Goal: Transaction & Acquisition: Purchase product/service

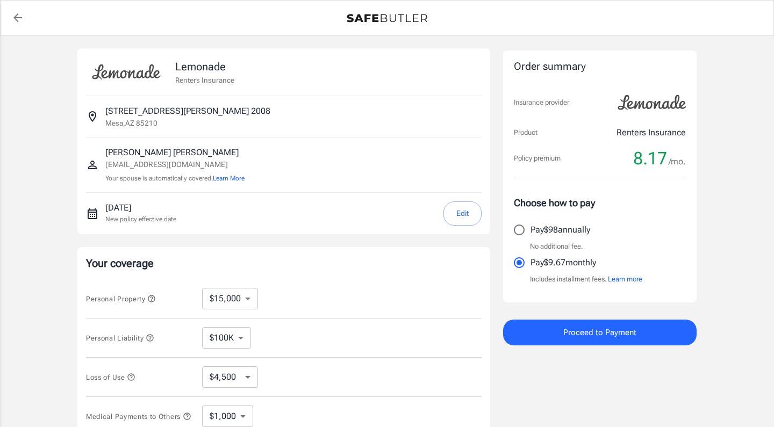
select select "15000"
select select "500"
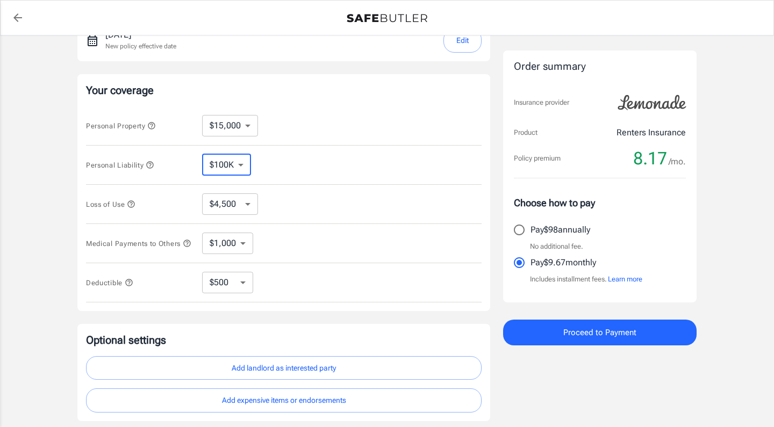
scroll to position [173, 0]
select select "50000"
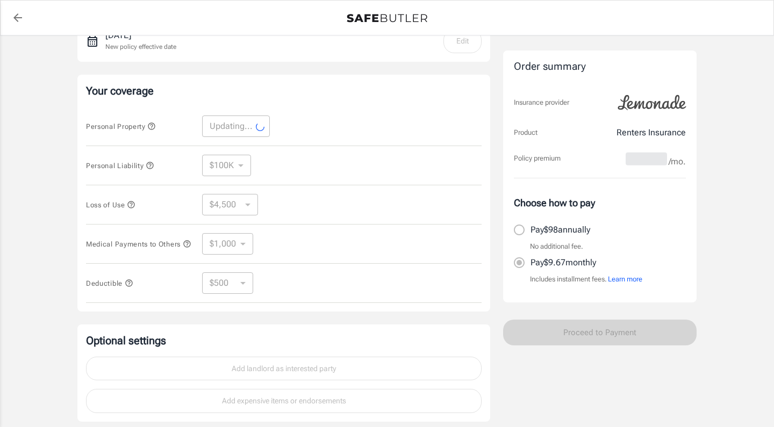
select select "50000"
select select "15000"
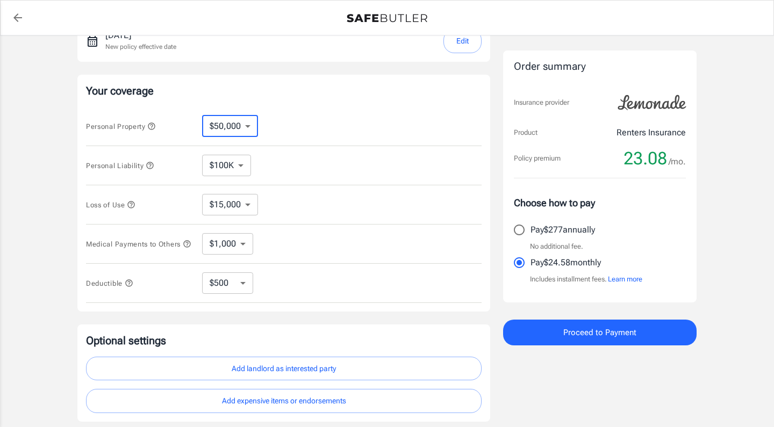
select select "40000"
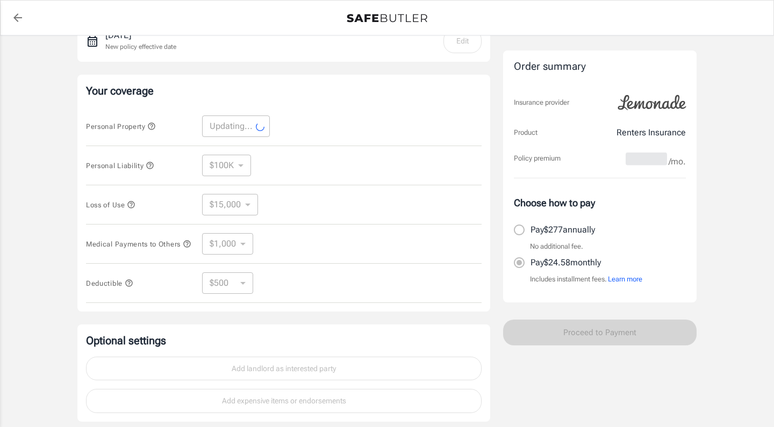
select select "40000"
select select "12000"
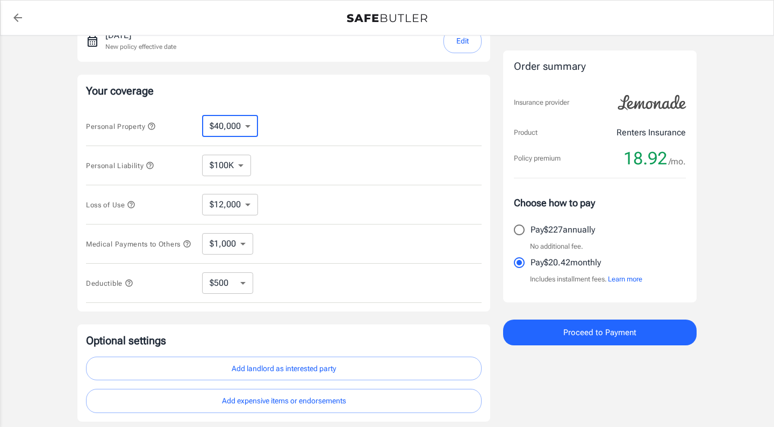
select select "30000"
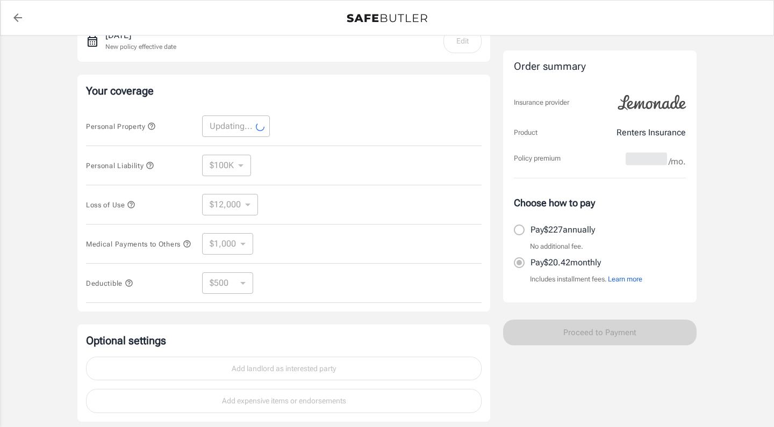
select select "30000"
select select "9000"
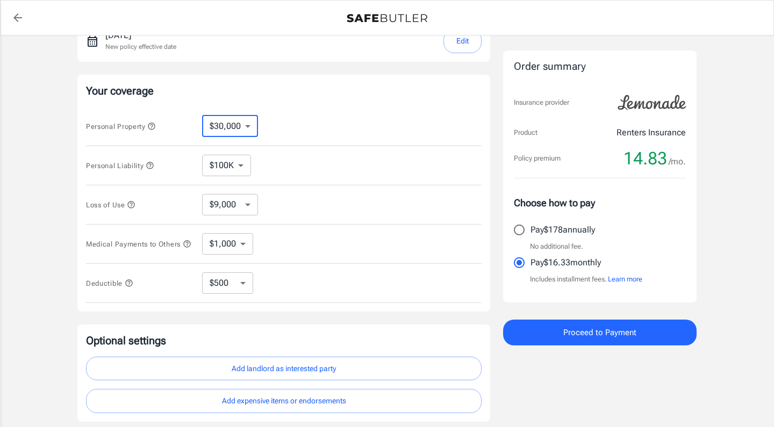
select select "25000"
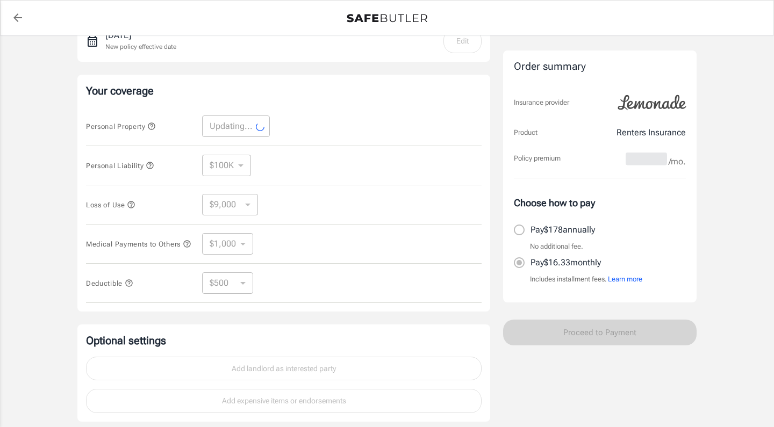
select select "25000"
select select "7500"
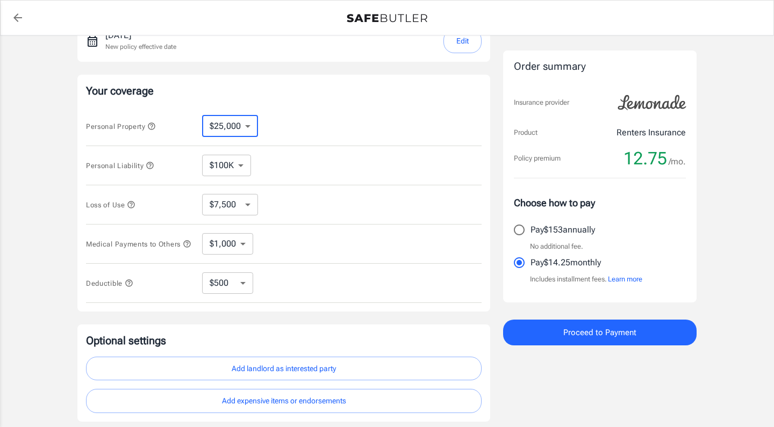
select select "15000"
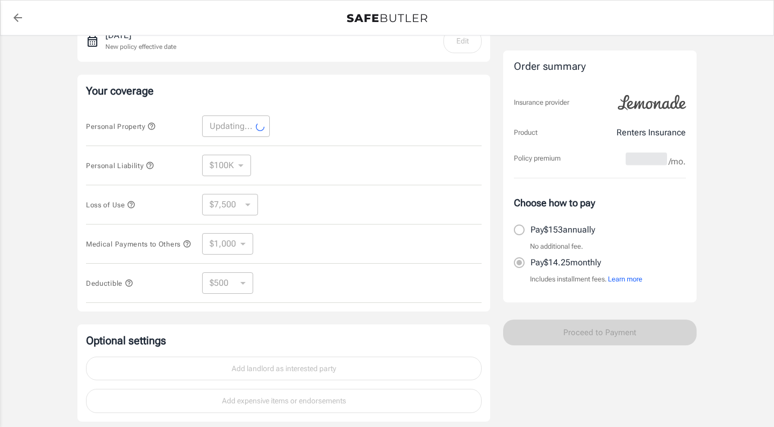
select select "15000"
select select "4500"
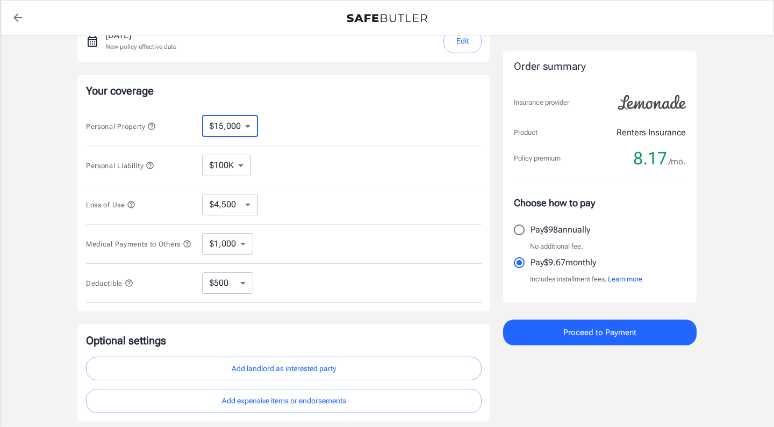
select select "20000"
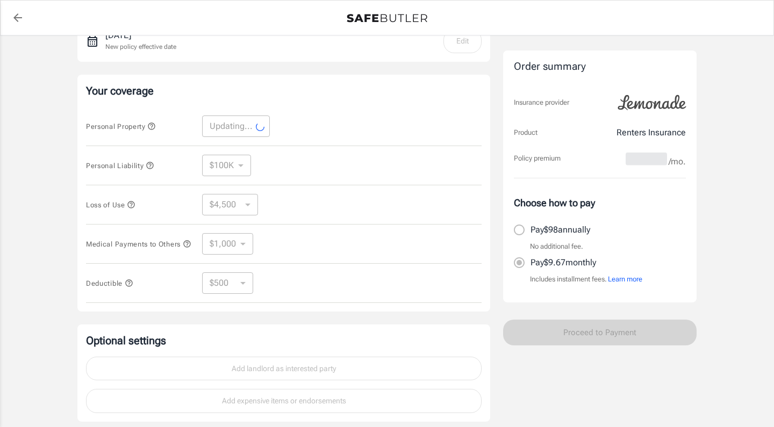
select select "20000"
select select "6000"
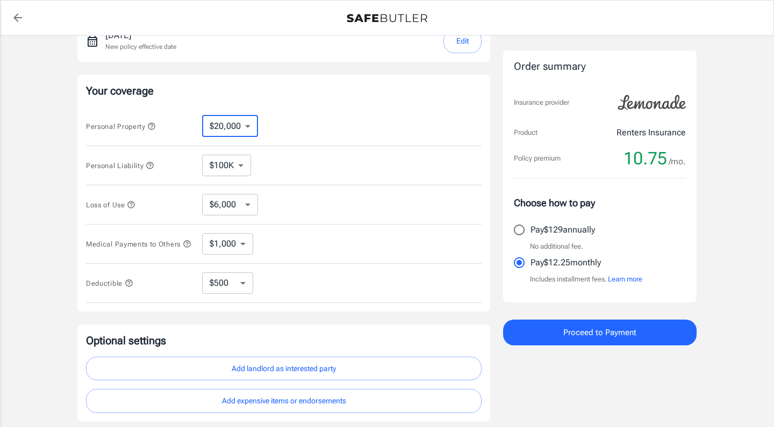
select select "25000"
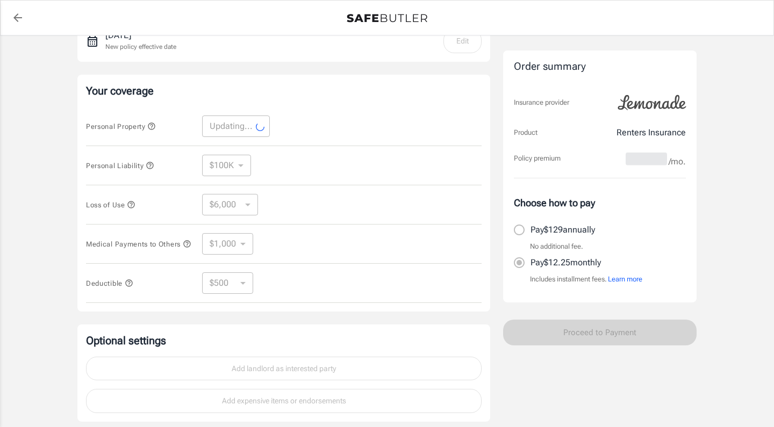
select select "25000"
select select "7500"
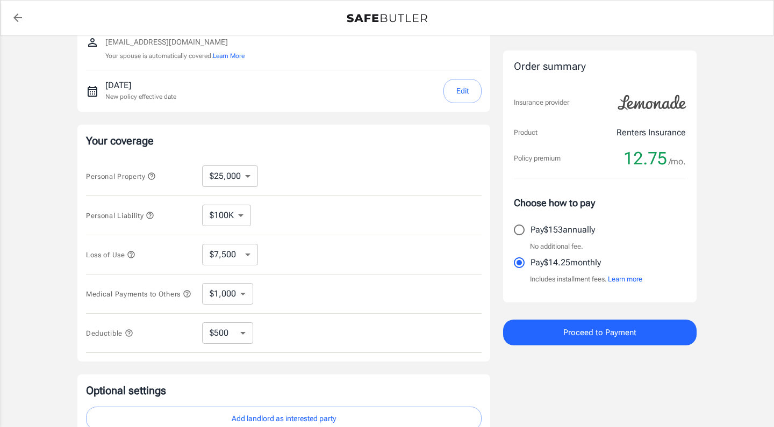
scroll to position [125, 0]
click at [741, 128] on div "Lemonade Renters Insurance [STREET_ADDRESS][PERSON_NAME] [PERSON_NAME] [EMAIL_A…" at bounding box center [387, 197] width 774 height 572
click at [369, 146] on p "Your coverage" at bounding box center [284, 138] width 396 height 15
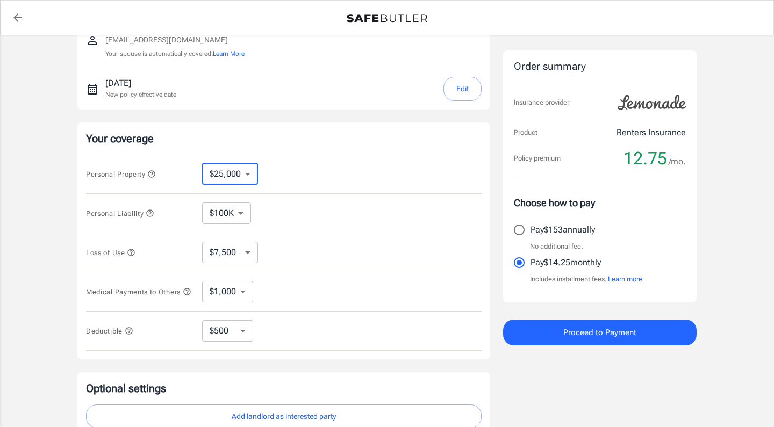
select select "20000"
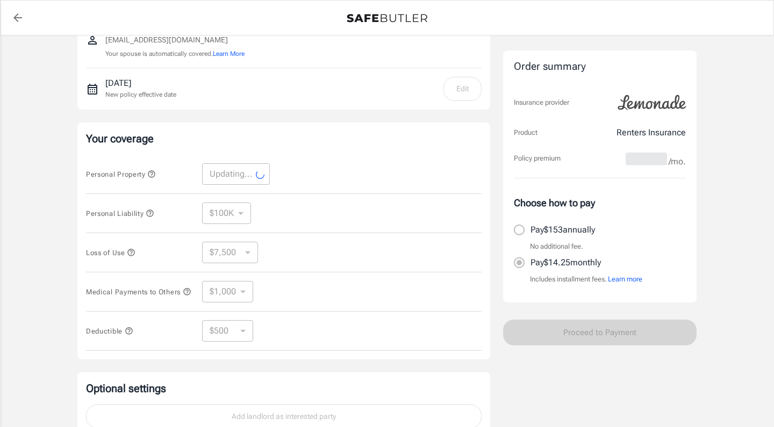
select select "20000"
select select "6000"
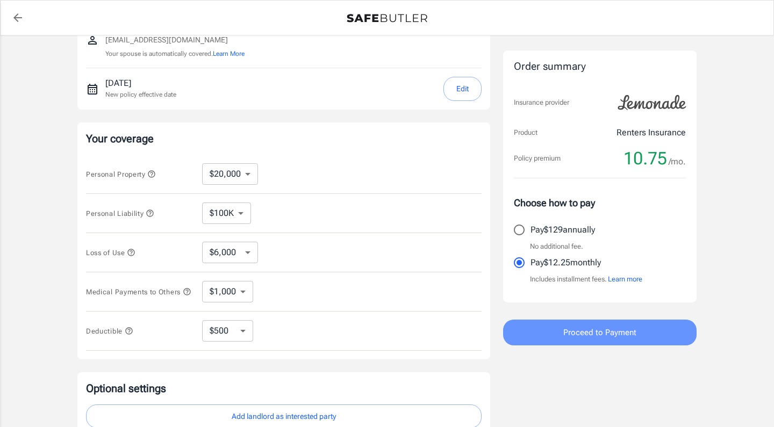
click at [584, 332] on span "Proceed to Payment" at bounding box center [599, 333] width 73 height 14
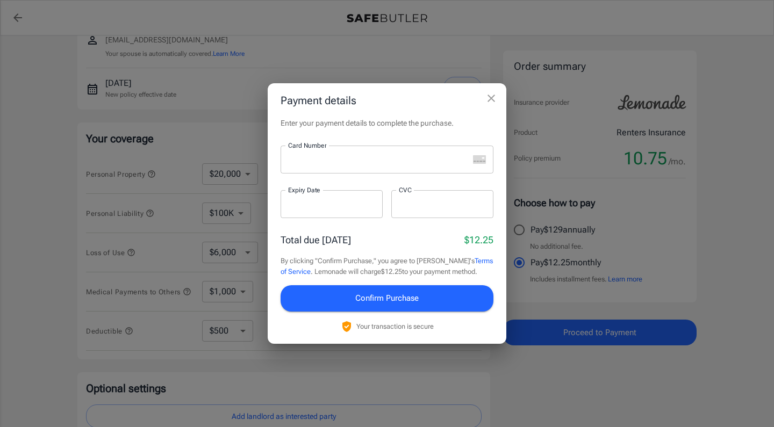
click at [492, 95] on icon "close" at bounding box center [491, 99] width 8 height 8
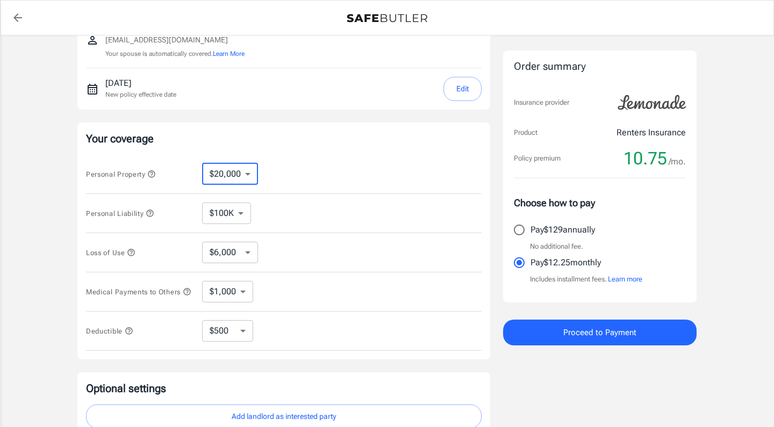
select select "25000"
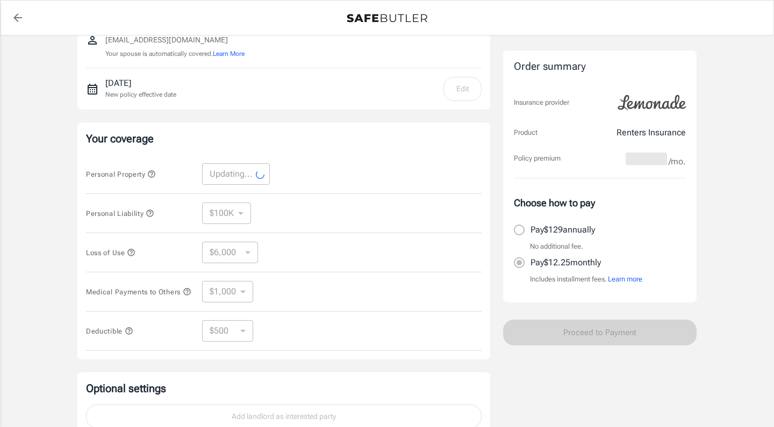
select select "25000"
select select "7500"
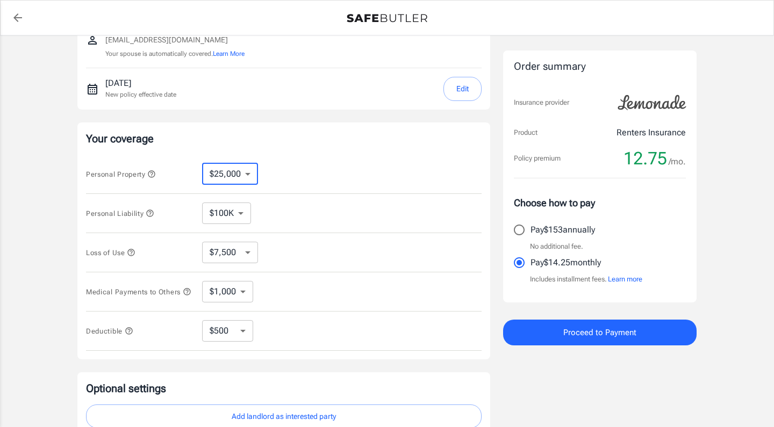
select select "20000"
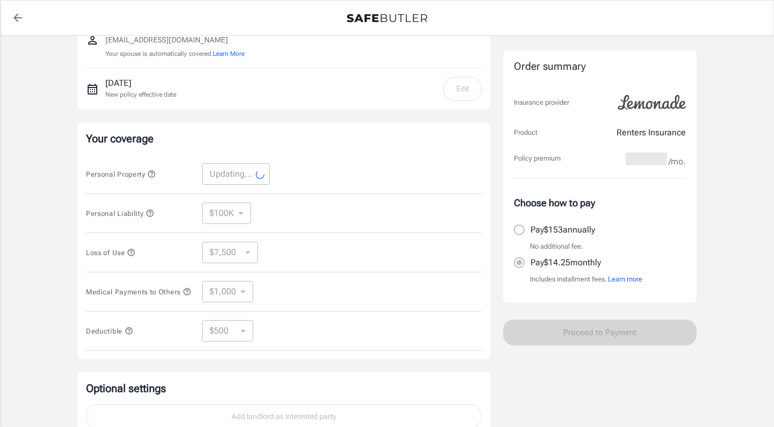
select select "20000"
select select "6000"
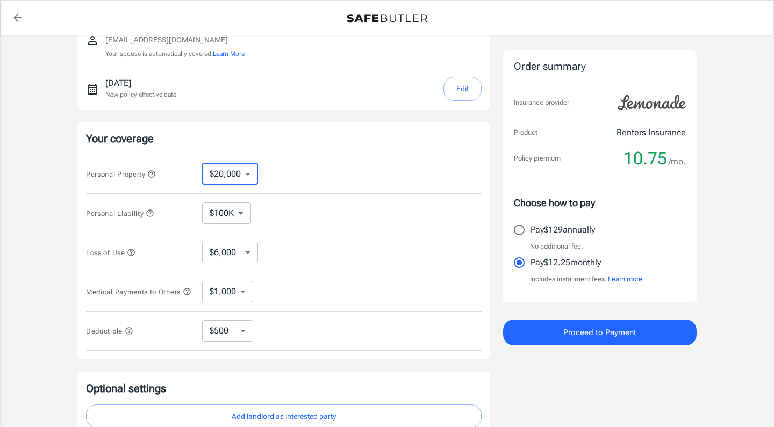
select select "25000"
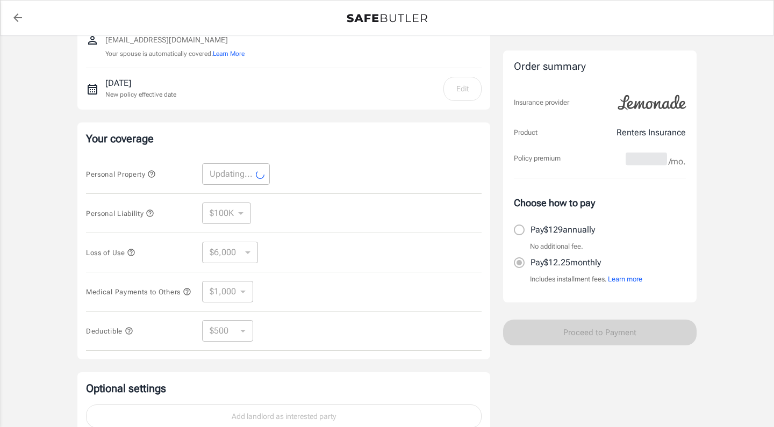
select select "25000"
select select "7500"
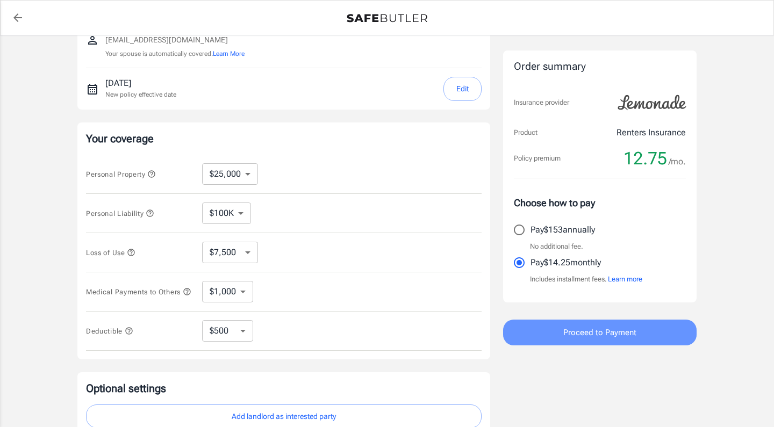
click at [584, 331] on span "Proceed to Payment" at bounding box center [599, 333] width 73 height 14
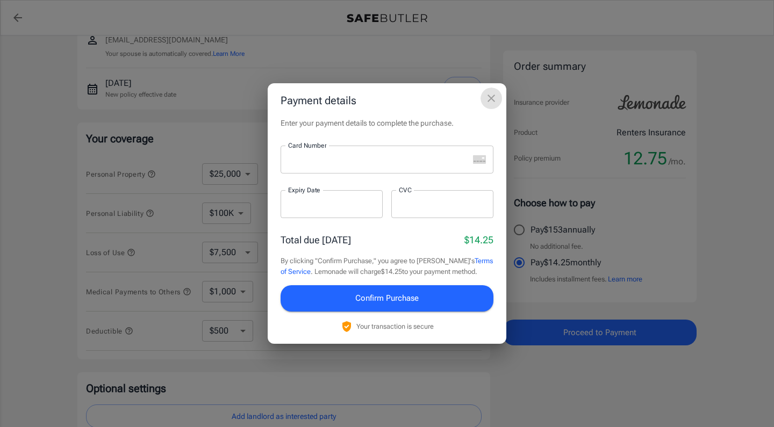
click at [492, 92] on icon "close" at bounding box center [491, 98] width 13 height 13
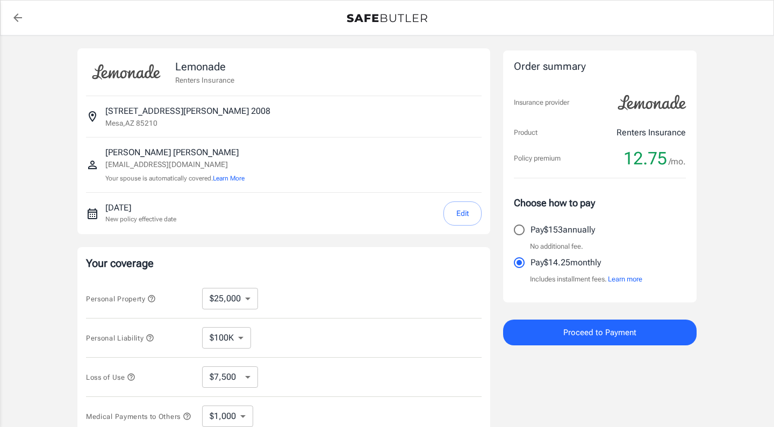
scroll to position [0, 0]
click at [456, 214] on button "Edit" at bounding box center [462, 214] width 38 height 24
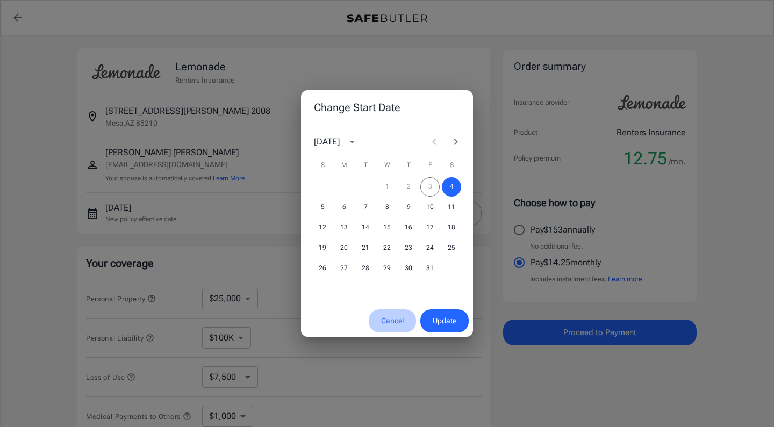
click at [393, 313] on button "Cancel" at bounding box center [392, 321] width 47 height 23
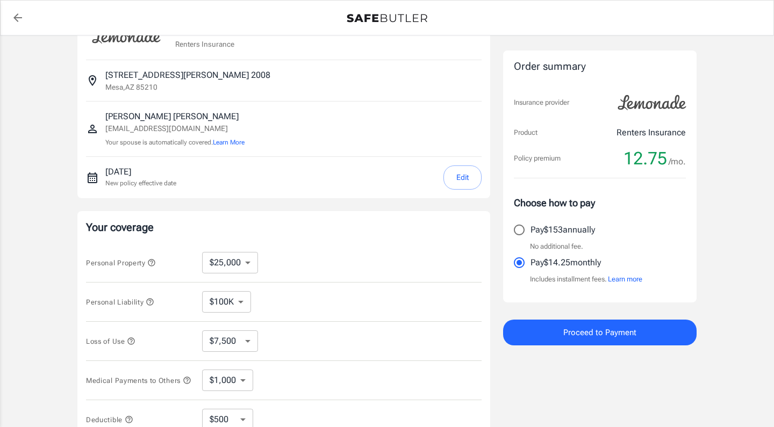
scroll to position [36, 0]
click at [462, 180] on button "Edit" at bounding box center [462, 178] width 38 height 24
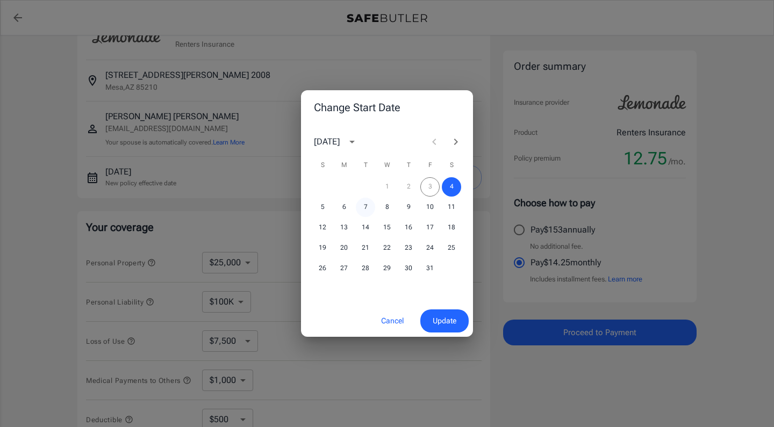
click at [366, 205] on button "7" at bounding box center [365, 207] width 19 height 19
click at [441, 319] on span "Update" at bounding box center [445, 320] width 24 height 13
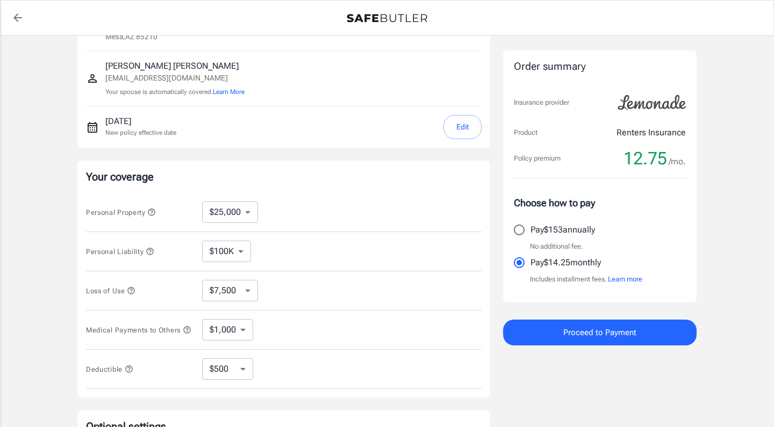
scroll to position [89, 0]
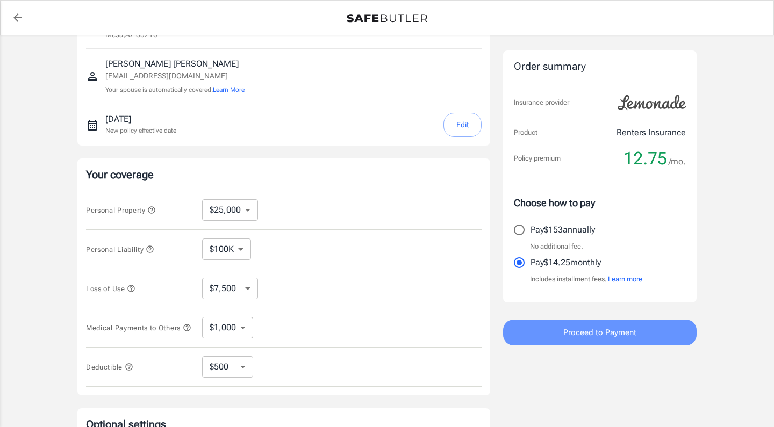
click at [573, 335] on span "Proceed to Payment" at bounding box center [599, 333] width 73 height 14
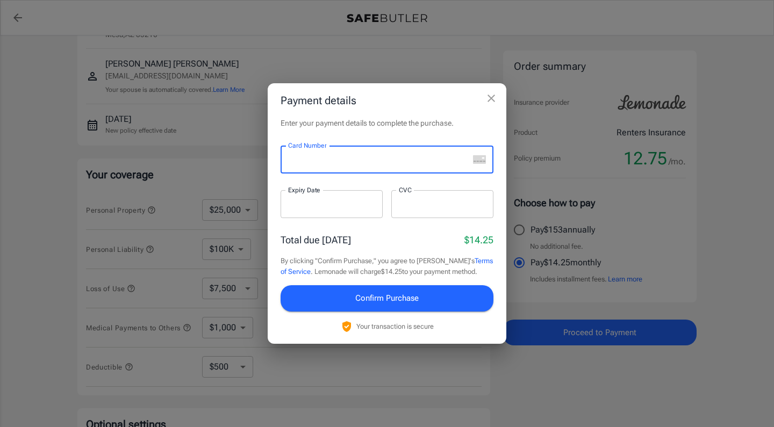
click at [477, 155] on rect "unknown" at bounding box center [479, 159] width 13 height 9
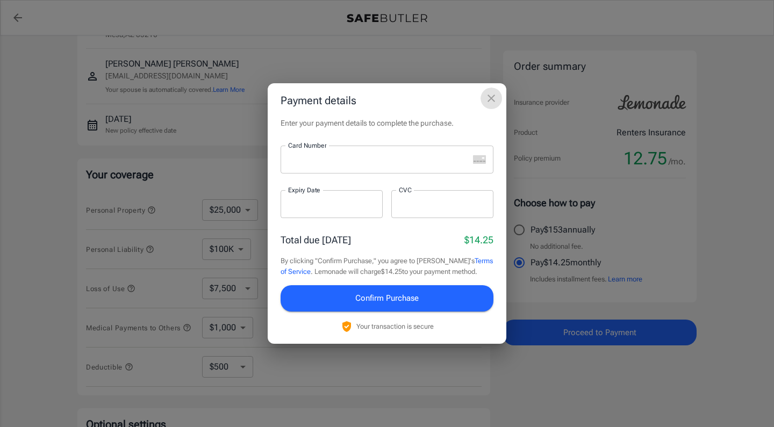
click at [492, 92] on icon "close" at bounding box center [491, 98] width 13 height 13
